Goal: Find specific page/section: Find specific page/section

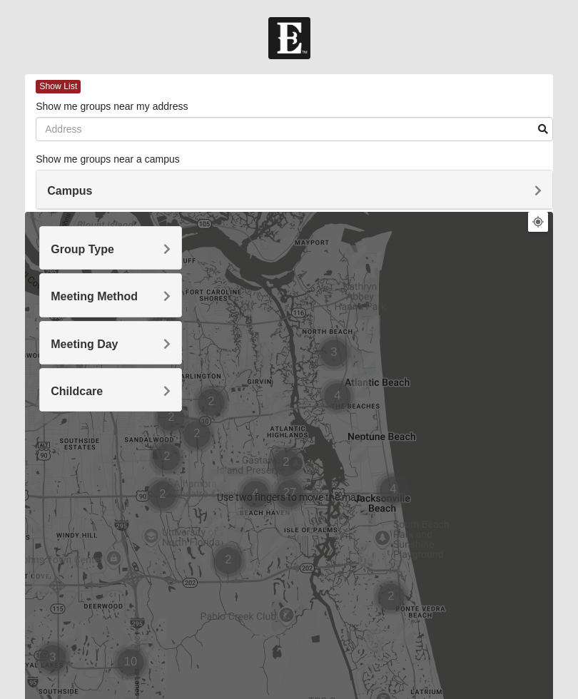
scroll to position [1, 0]
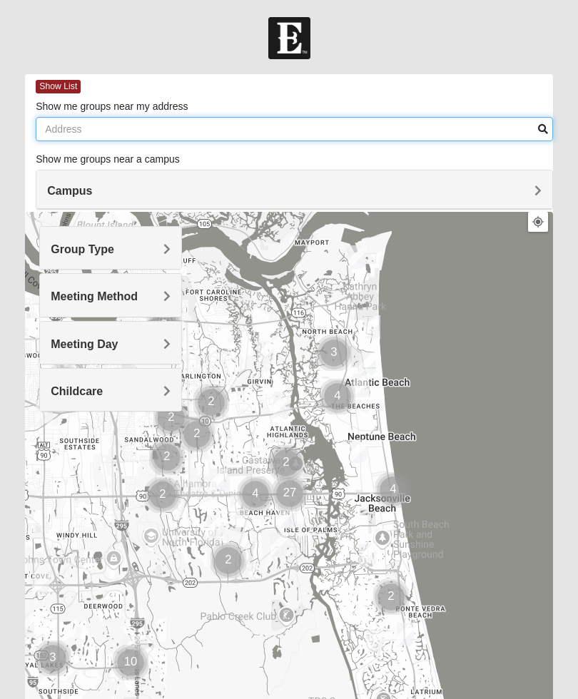
click at [200, 132] on input "Show me groups near my address" at bounding box center [294, 129] width 517 height 24
click at [74, 133] on input "Show me groups near my address" at bounding box center [294, 129] width 517 height 24
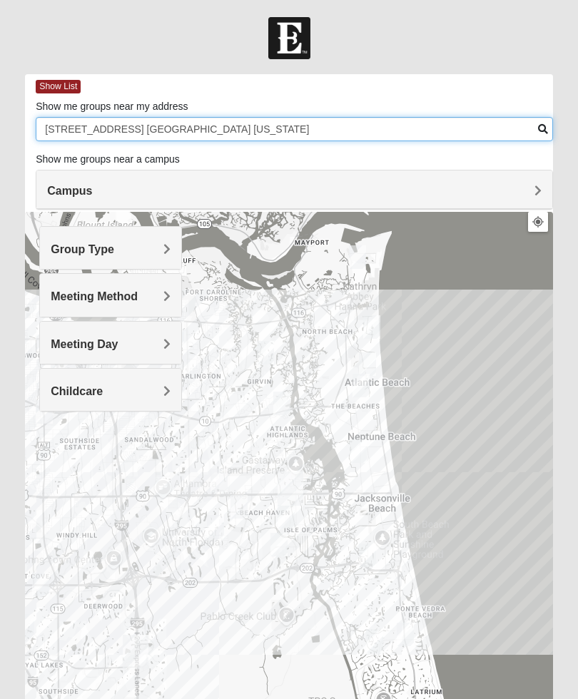
type input "[STREET_ADDRESS] [GEOGRAPHIC_DATA] [US_STATE]"
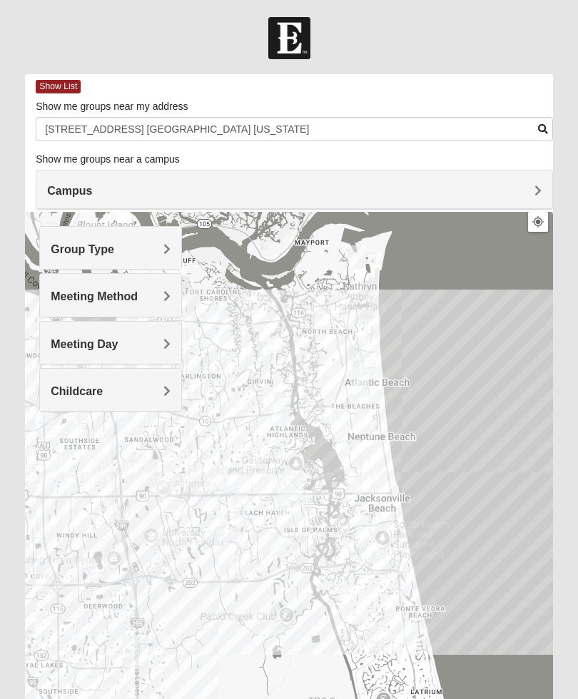
click at [147, 241] on div "Group Type" at bounding box center [110, 248] width 141 height 42
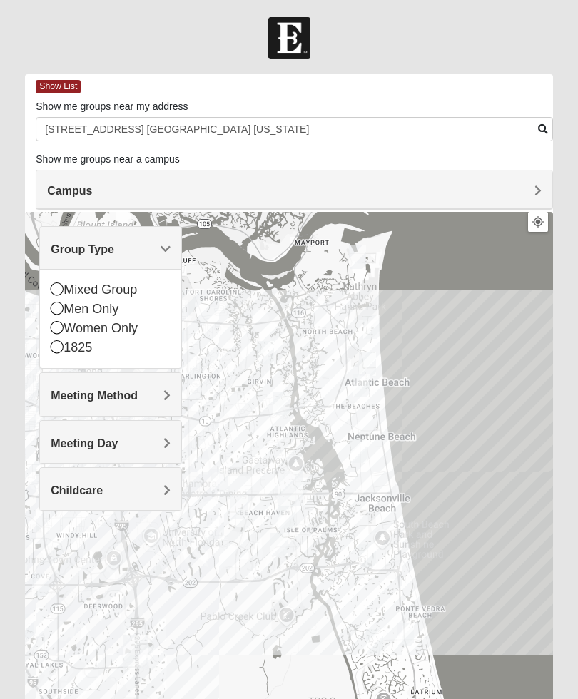
click at [146, 260] on div "Group Type" at bounding box center [110, 248] width 141 height 42
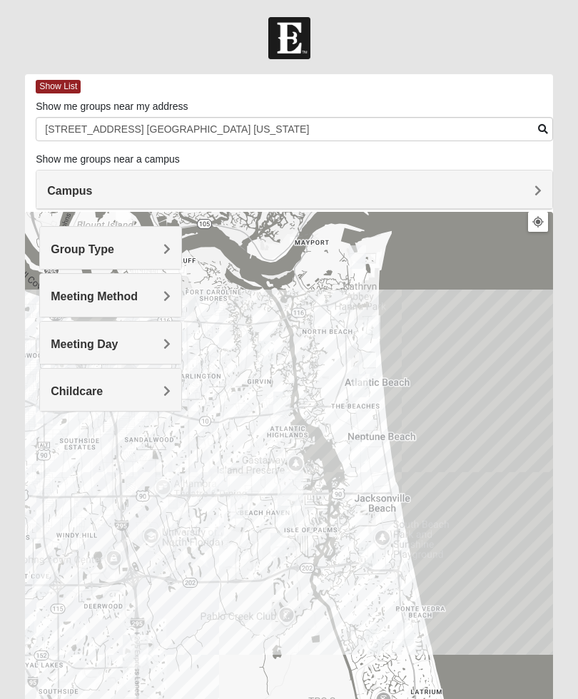
click at [163, 250] on h4 "Group Type" at bounding box center [111, 250] width 120 height 14
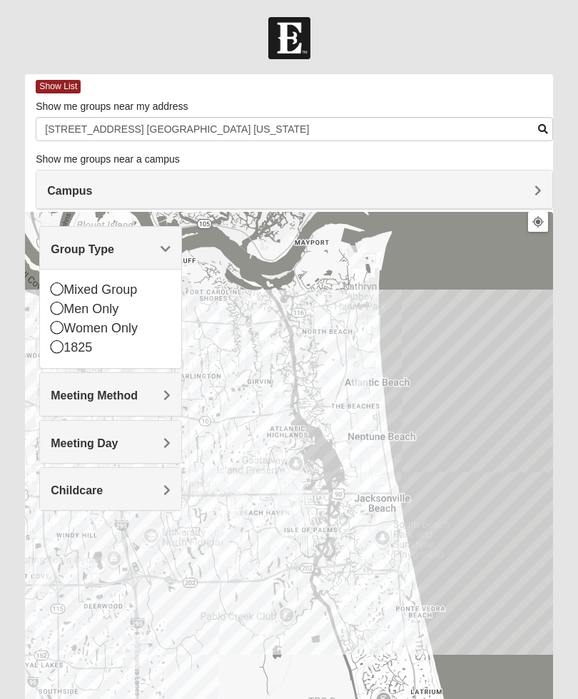
click at [114, 251] on span "Group Type" at bounding box center [82, 249] width 63 height 12
click at [157, 252] on h4 "Group Type" at bounding box center [111, 250] width 120 height 14
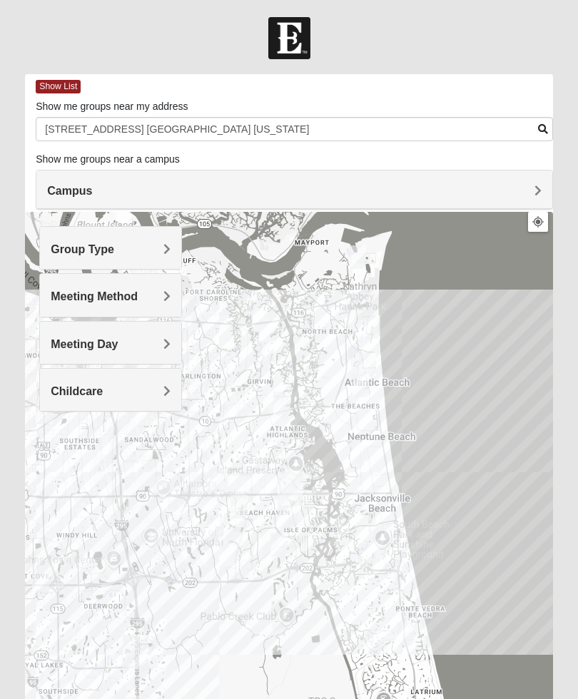
click at [149, 249] on h4 "Group Type" at bounding box center [111, 250] width 120 height 14
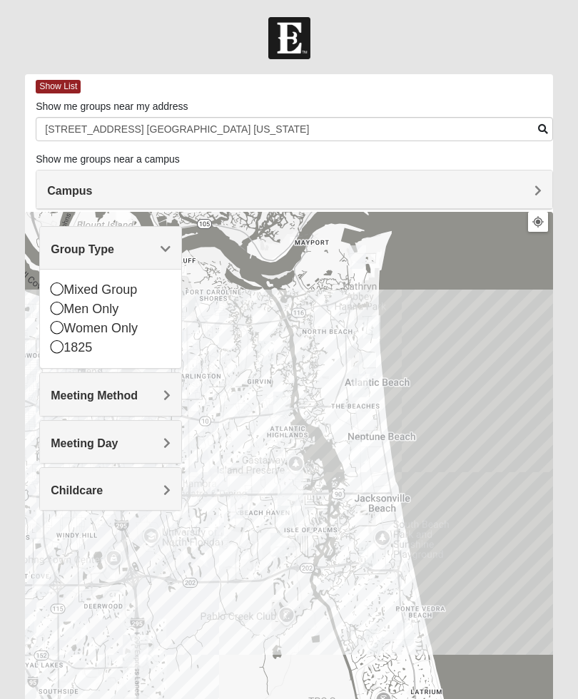
click at [96, 250] on span "Group Type" at bounding box center [82, 249] width 63 height 12
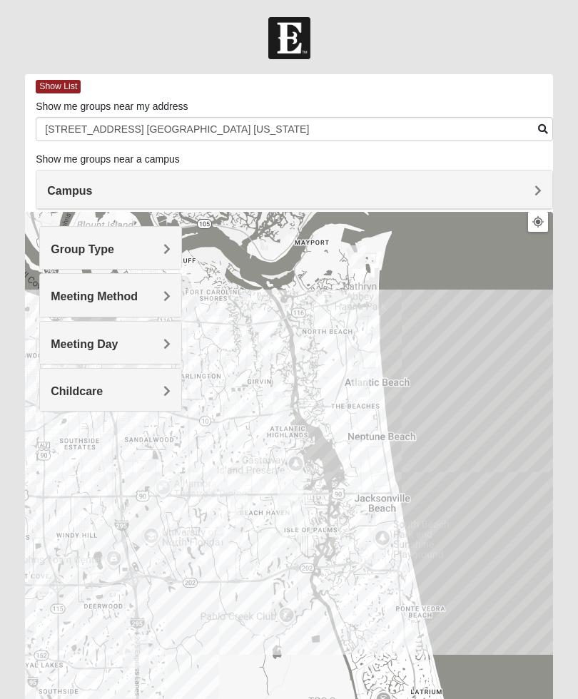
click at [123, 260] on div "Group Type" at bounding box center [110, 248] width 141 height 42
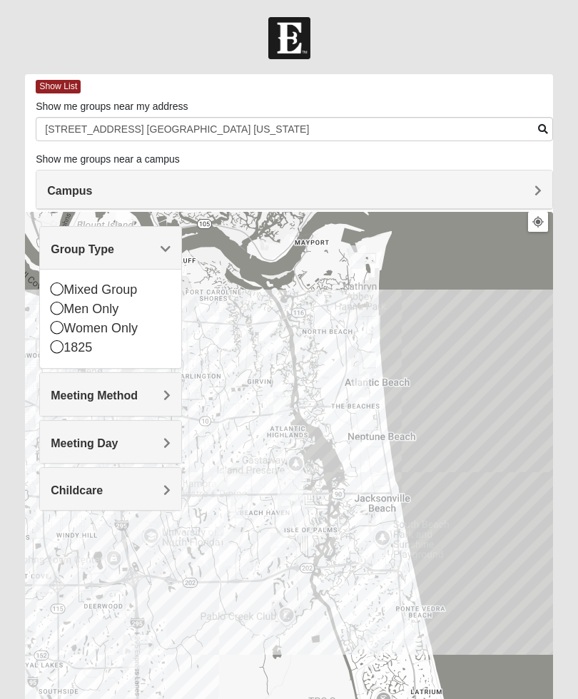
click at [70, 288] on div "Mixed Group" at bounding box center [111, 289] width 120 height 19
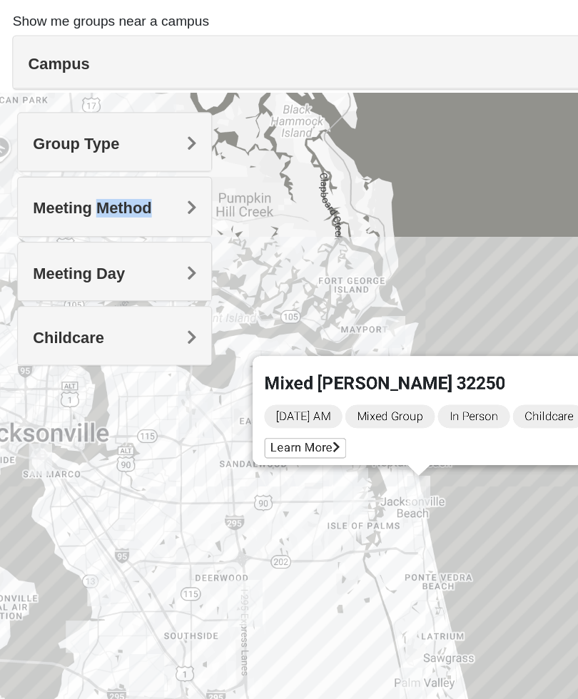
click at [50, 171] on div "Campus" at bounding box center [294, 190] width 516 height 39
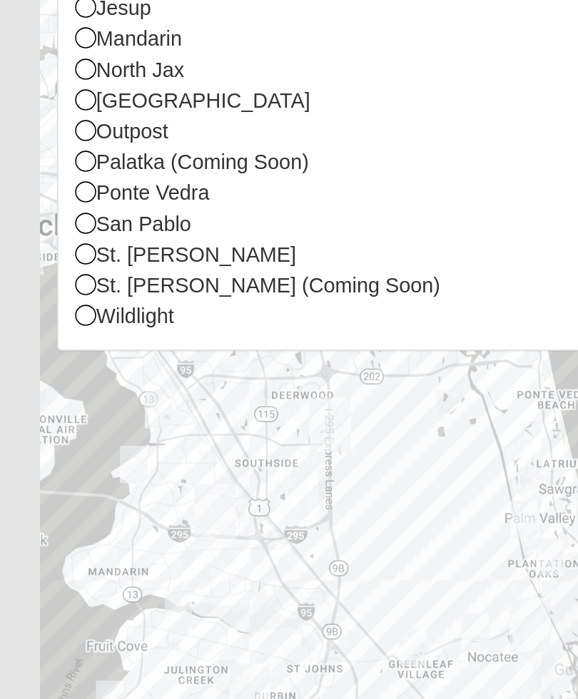
scroll to position [90, 0]
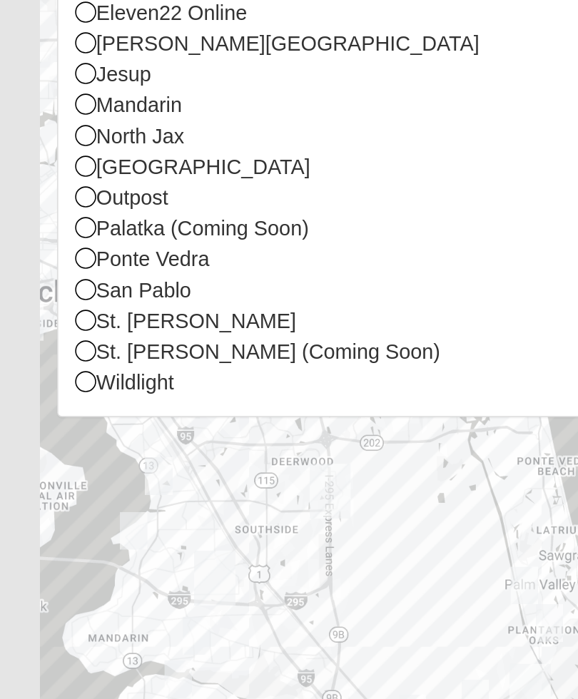
click at [97, 381] on div "St. [PERSON_NAME]" at bounding box center [294, 390] width 494 height 19
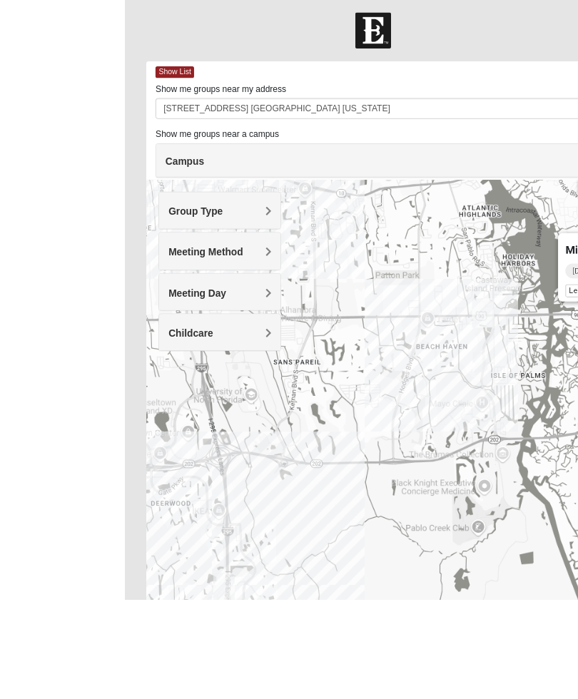
scroll to position [71, 0]
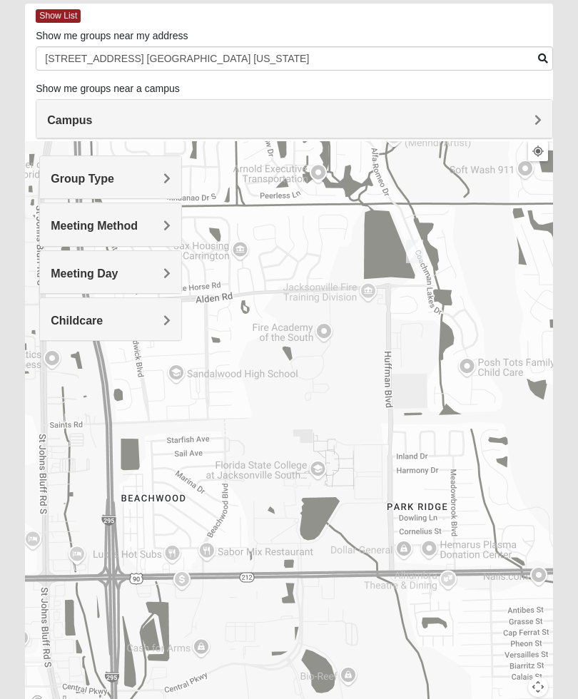
click at [464, 402] on div "Mixed [PERSON_NAME] 32250 [DATE] AM Mixed Group In Person Childcare Learn More" at bounding box center [289, 426] width 528 height 571
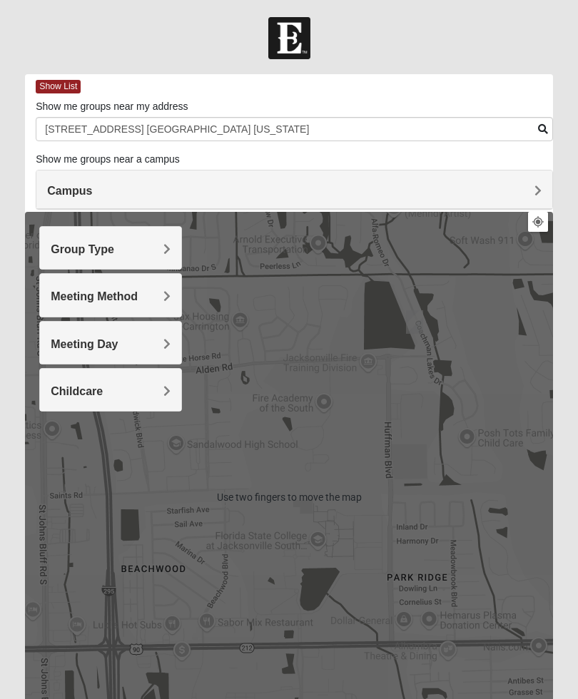
scroll to position [0, 0]
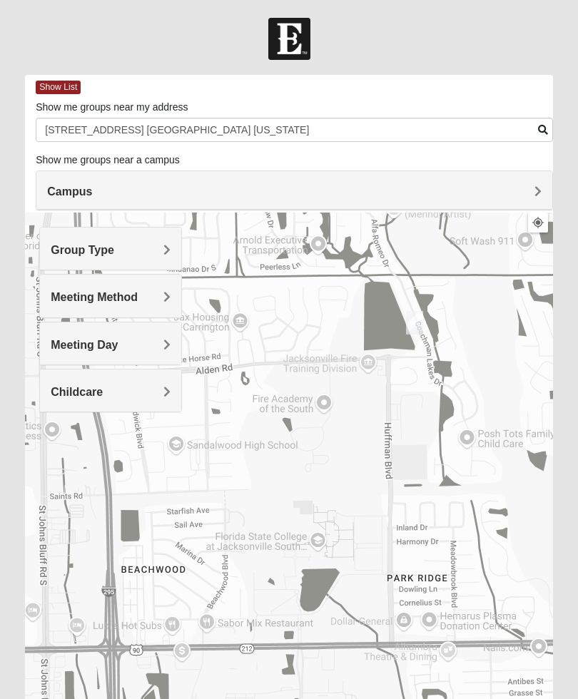
click at [136, 347] on h4 "Meeting Day" at bounding box center [111, 345] width 120 height 14
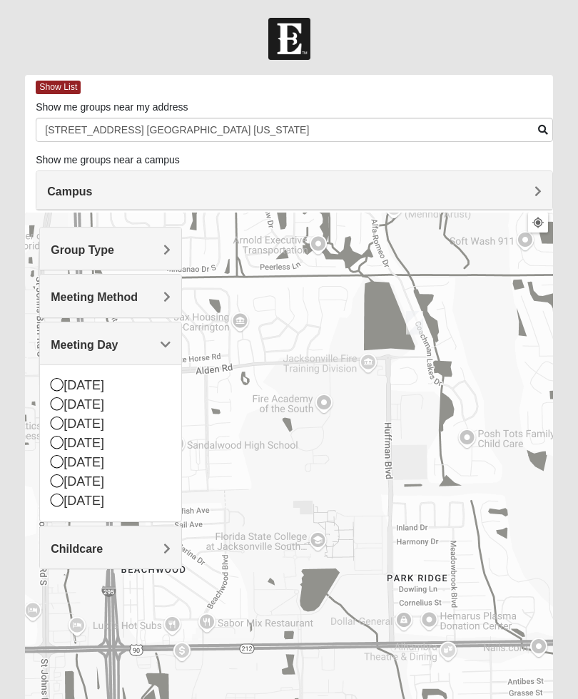
click at [61, 504] on icon at bounding box center [57, 500] width 13 height 13
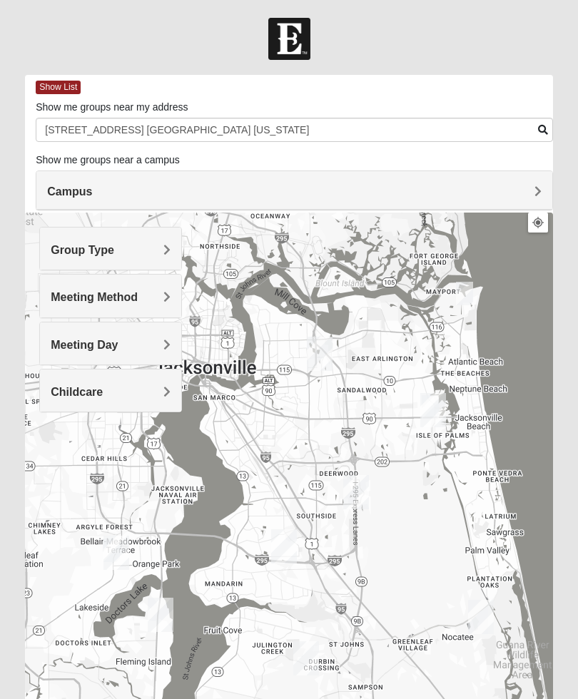
click at [576, 285] on form "Log In Find A Group Error Show List Loading Groups" at bounding box center [289, 427] width 578 height 819
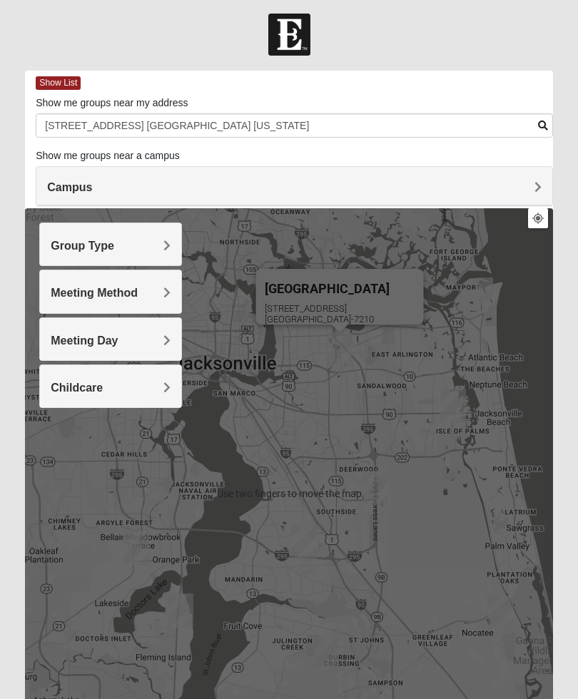
scroll to position [6, 0]
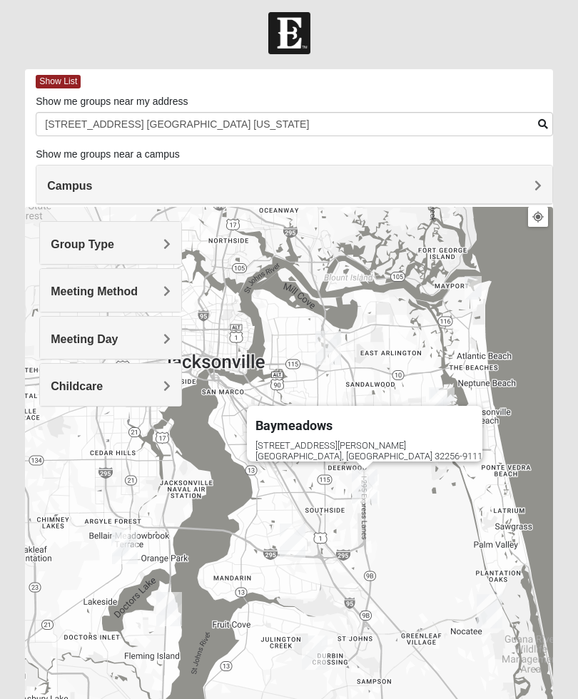
click at [421, 39] on div at bounding box center [289, 33] width 578 height 42
click at [447, 56] on form "Log In Find A Group Error Show List Loading Groups" at bounding box center [289, 421] width 578 height 819
click at [492, 46] on div at bounding box center [289, 33] width 578 height 42
click at [426, 42] on div at bounding box center [289, 33] width 578 height 42
click at [412, 41] on div at bounding box center [289, 33] width 578 height 42
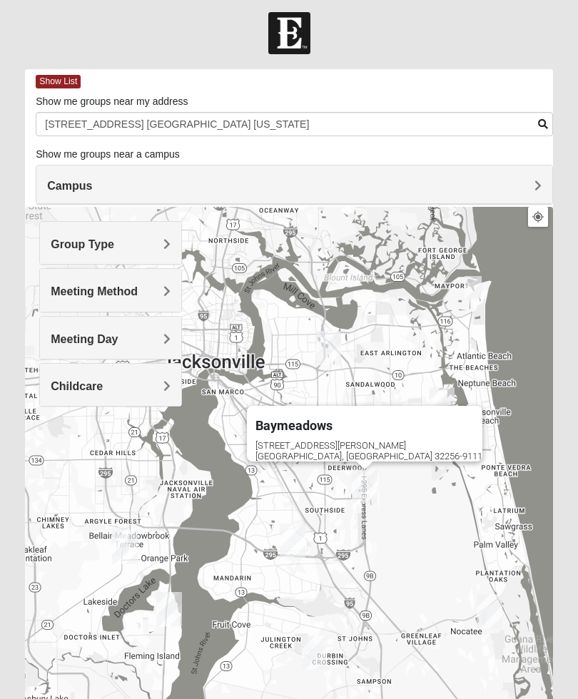
click at [218, 29] on div at bounding box center [289, 33] width 578 height 42
click at [206, 53] on div at bounding box center [289, 33] width 578 height 42
click at [192, 93] on div "Show List" at bounding box center [294, 81] width 517 height 25
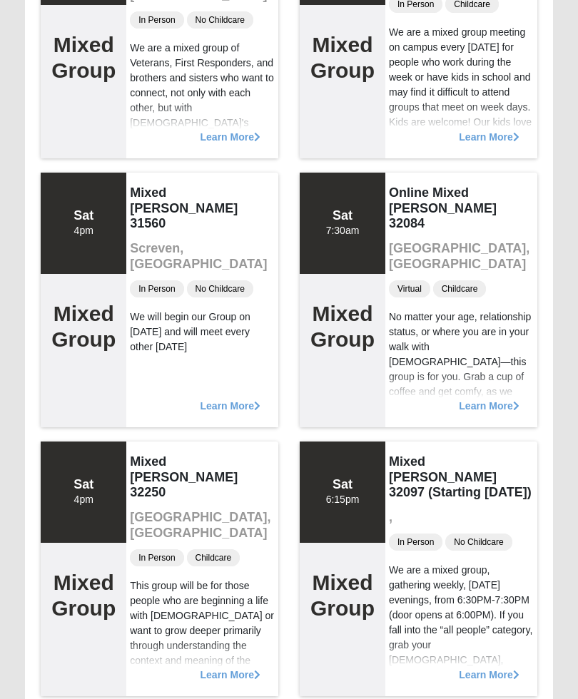
scroll to position [300, 0]
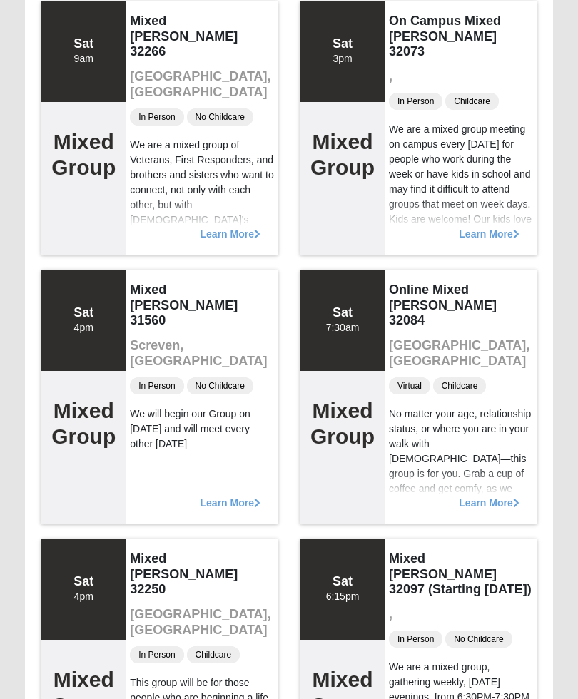
scroll to position [178, 0]
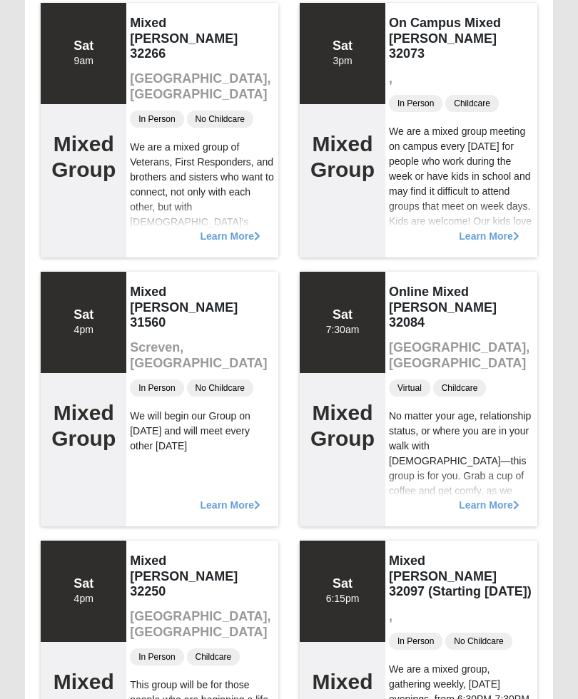
click at [498, 492] on div "Learn More" at bounding box center [461, 497] width 152 height 57
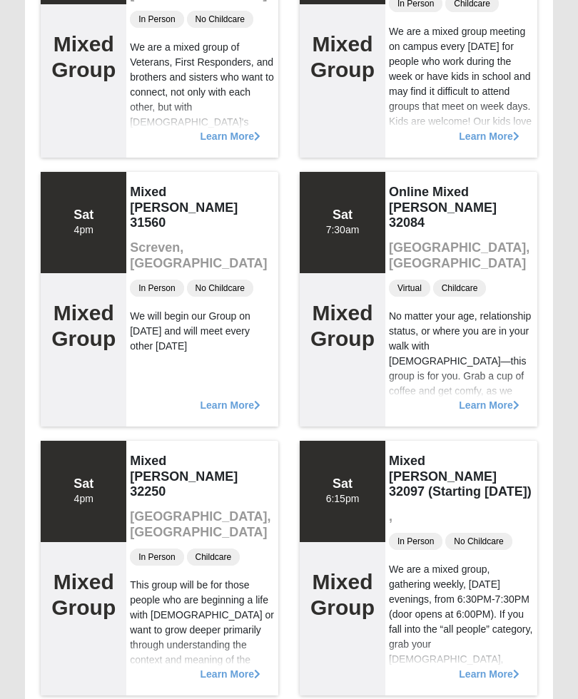
scroll to position [300, 0]
